Goal: Task Accomplishment & Management: Complete application form

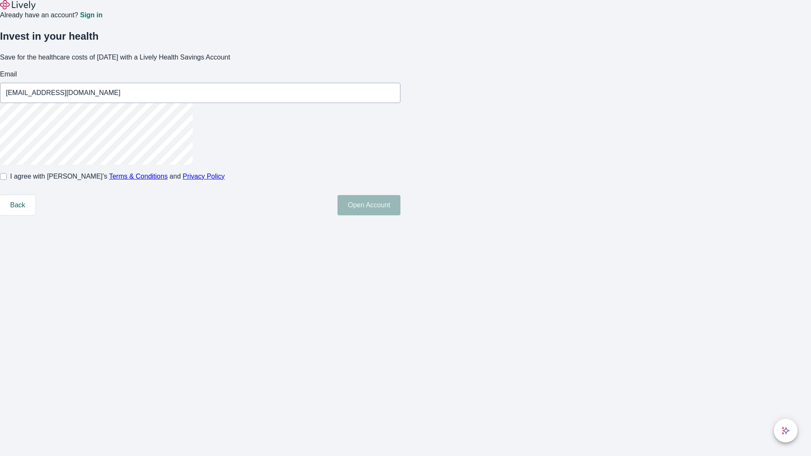
click at [7, 180] on input "I agree with Lively’s Terms & Conditions and Privacy Policy" at bounding box center [3, 176] width 7 height 7
checkbox input "true"
click at [400, 215] on button "Open Account" at bounding box center [369, 205] width 63 height 20
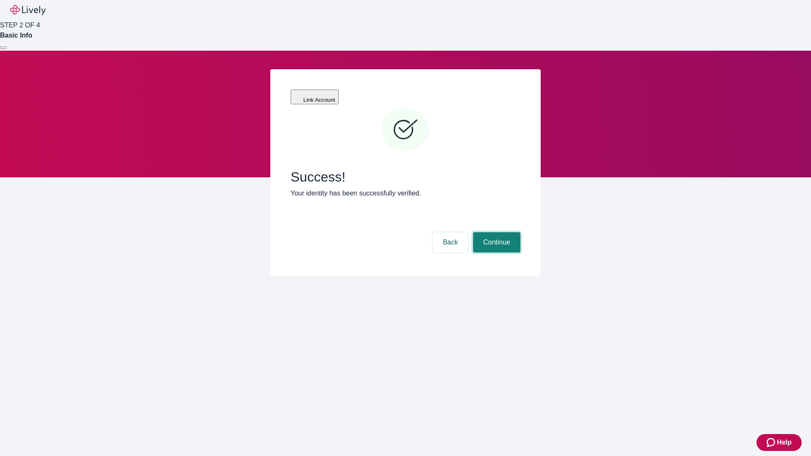
click at [495, 232] on button "Continue" at bounding box center [496, 242] width 47 height 20
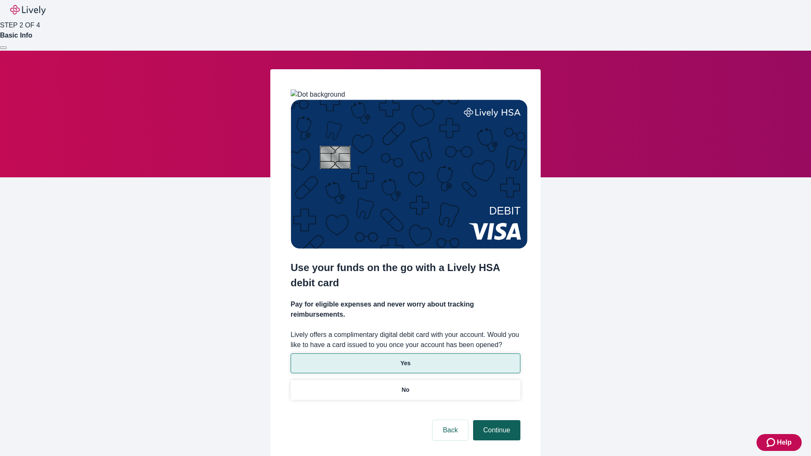
click at [405, 359] on p "Yes" at bounding box center [405, 363] width 10 height 9
click at [495, 420] on button "Continue" at bounding box center [496, 430] width 47 height 20
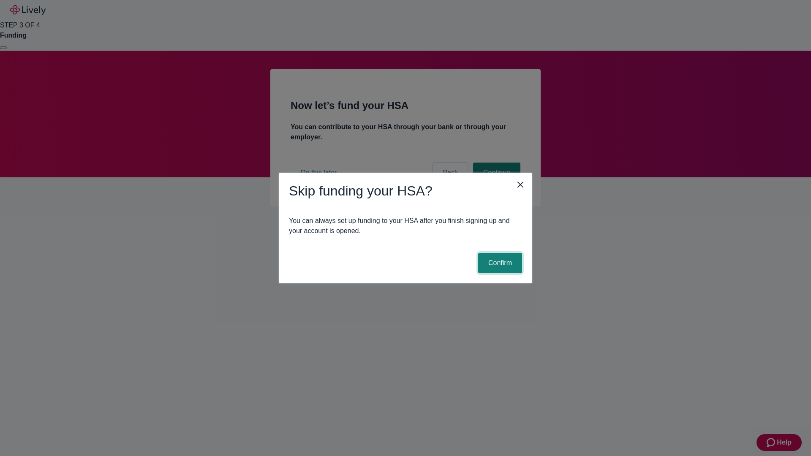
click at [499, 263] on button "Confirm" at bounding box center [500, 263] width 44 height 20
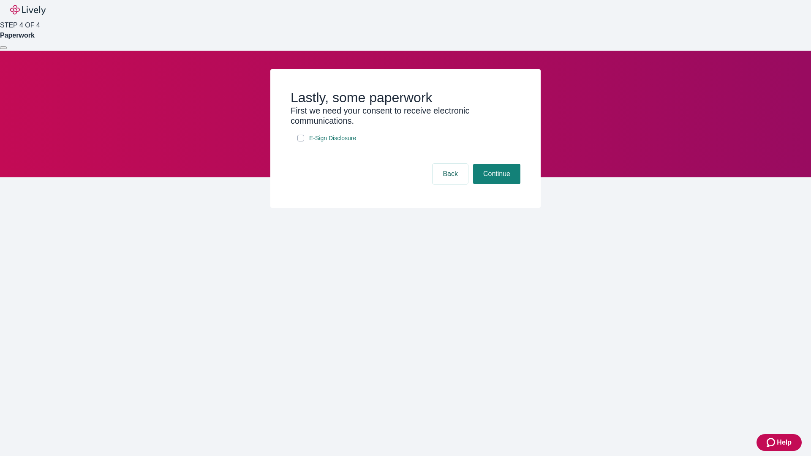
click at [301, 142] on input "E-Sign Disclosure" at bounding box center [300, 138] width 7 height 7
checkbox input "true"
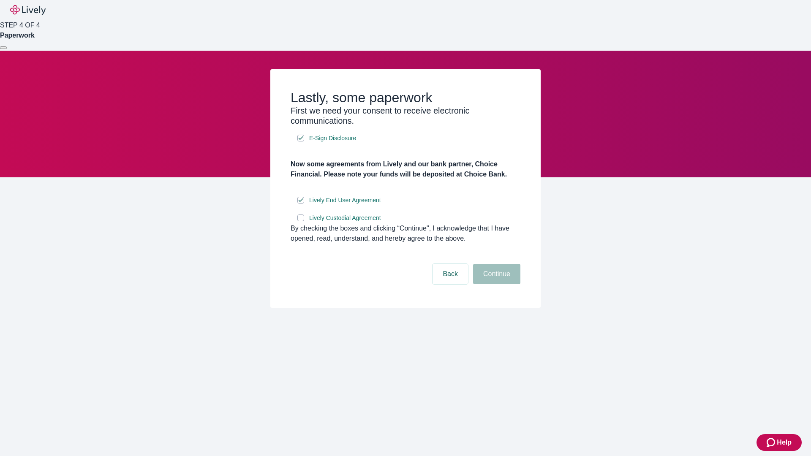
click at [301, 221] on input "Lively Custodial Agreement" at bounding box center [300, 218] width 7 height 7
checkbox input "true"
click at [495, 284] on button "Continue" at bounding box center [496, 274] width 47 height 20
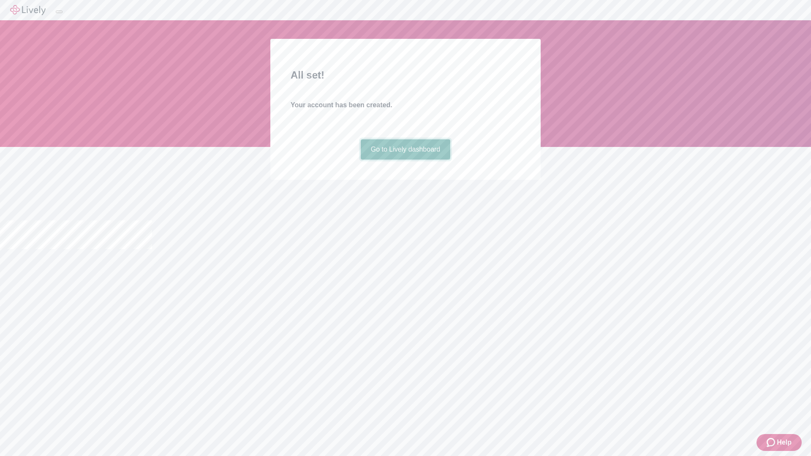
click at [405, 160] on link "Go to Lively dashboard" at bounding box center [406, 149] width 90 height 20
